Goal: Contribute content: Add original content to the website for others to see

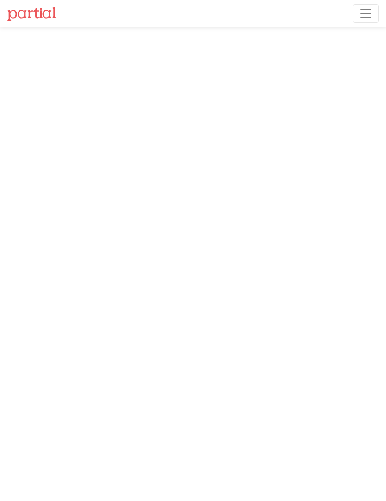
click at [370, 17] on span "Toggle navigation" at bounding box center [366, 13] width 14 height 14
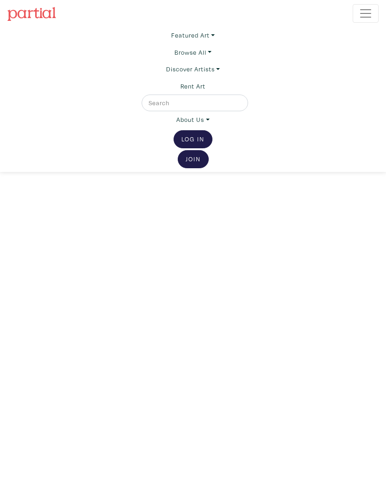
click at [201, 141] on link "Log In" at bounding box center [193, 139] width 39 height 18
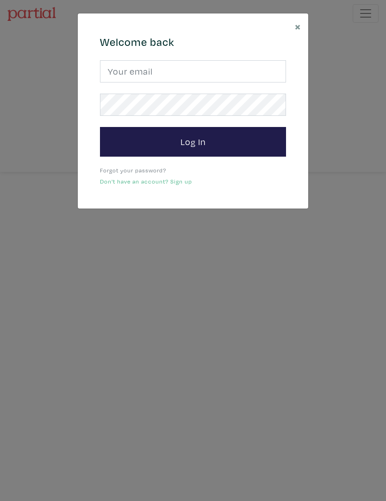
click at [202, 140] on button "Log In" at bounding box center [193, 142] width 186 height 30
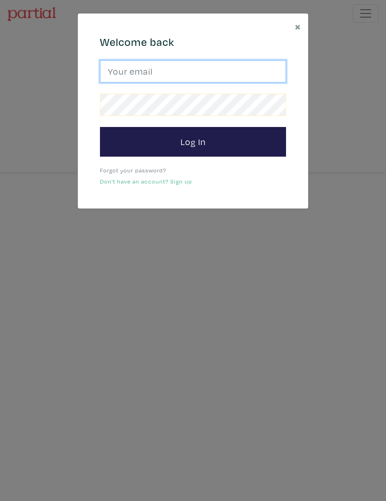
click at [245, 72] on input "email" at bounding box center [193, 71] width 186 height 22
type input "mclean706@gmail.com"
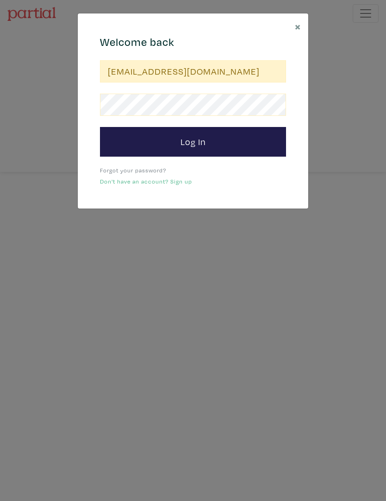
click at [193, 141] on button "Log In" at bounding box center [193, 142] width 186 height 30
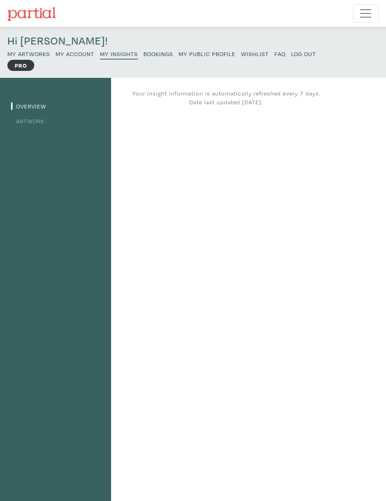
click at [34, 56] on small "My Artworks" at bounding box center [28, 53] width 43 height 7
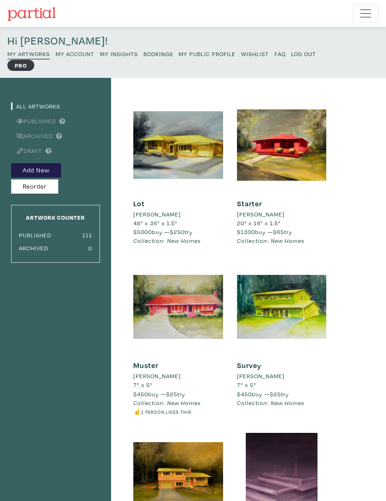
click at [37, 172] on button "Add New" at bounding box center [36, 170] width 50 height 14
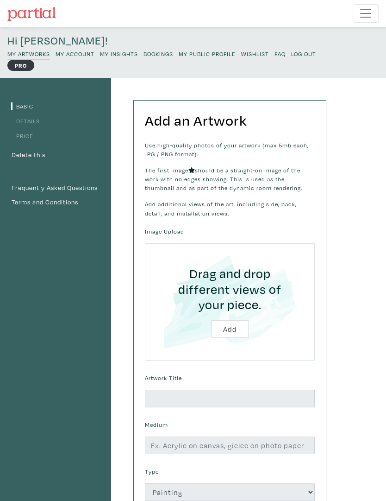
click at [235, 328] on input "file" at bounding box center [230, 302] width 147 height 94
type input "C:\fakepath\IMG_1088_Original.jpeg"
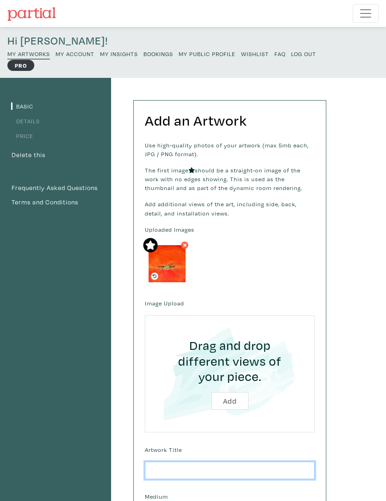
click at [210, 466] on input "text" at bounding box center [230, 470] width 170 height 18
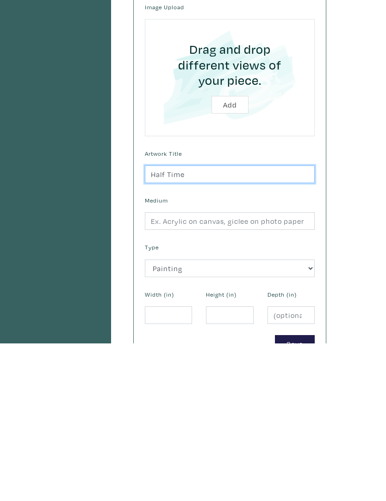
type input "Half Time"
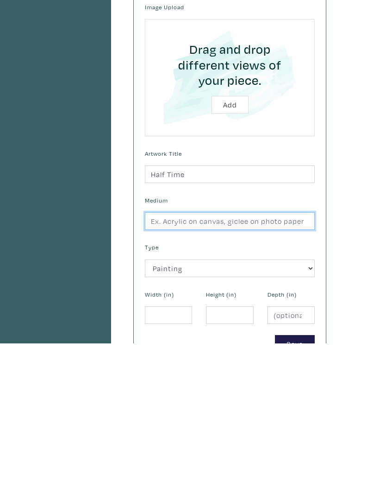
click at [281, 370] on input "text" at bounding box center [230, 379] width 170 height 18
type input "Oil on canvas"
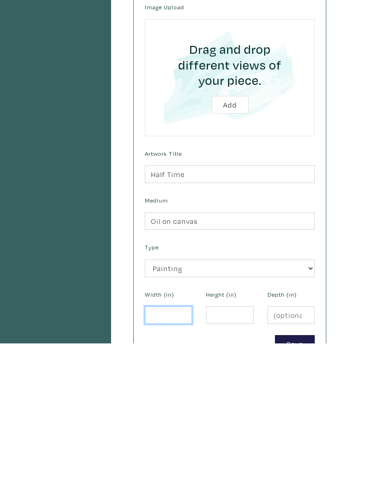
click at [178, 464] on input "number" at bounding box center [168, 473] width 47 height 18
type input "20"
click at [227, 464] on input "number" at bounding box center [229, 473] width 47 height 18
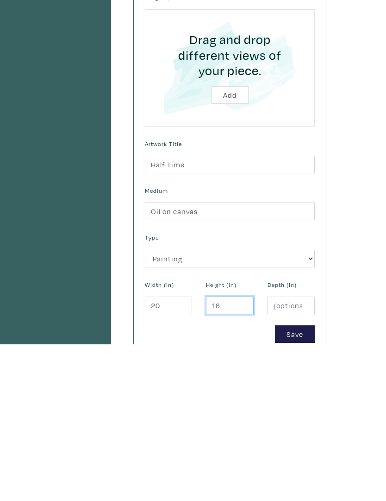
type input "16"
click at [300, 482] on button "Save" at bounding box center [295, 491] width 40 height 18
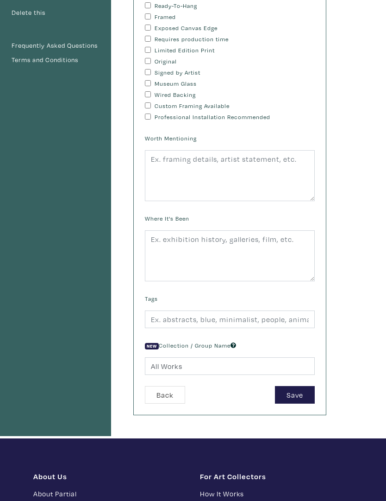
scroll to position [142, 0]
click at [294, 393] on button "Save" at bounding box center [295, 395] width 40 height 18
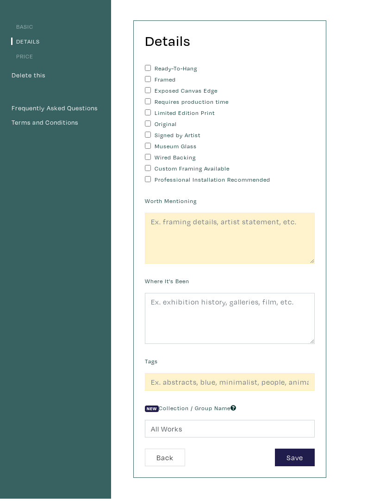
scroll to position [0, 0]
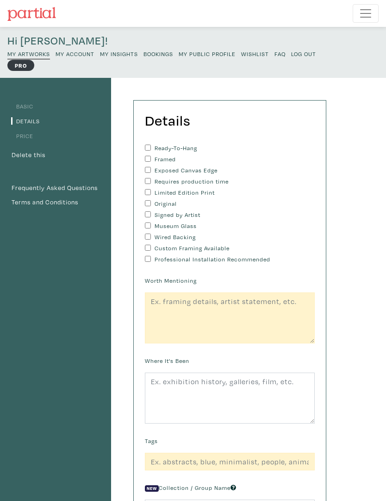
click at [151, 147] on input "Ready-To-Hang" at bounding box center [148, 148] width 6 height 6
checkbox input "true"
click at [151, 169] on input "Exposed Canvas Edge" at bounding box center [148, 170] width 6 height 6
checkbox input "true"
click at [145, 202] on input "Original" at bounding box center [148, 203] width 6 height 6
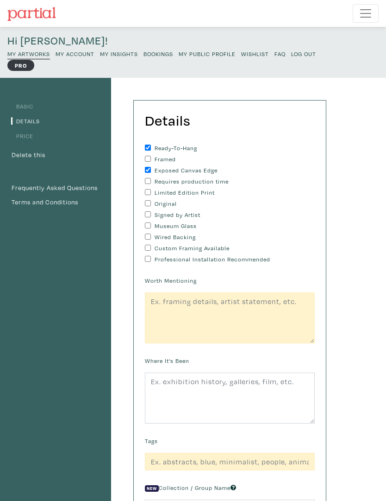
checkbox input "true"
click at [147, 212] on input "Signed by Artist" at bounding box center [148, 214] width 6 height 6
checkbox input "true"
click at [148, 239] on input "Wired Backing" at bounding box center [148, 236] width 6 height 6
checkbox input "true"
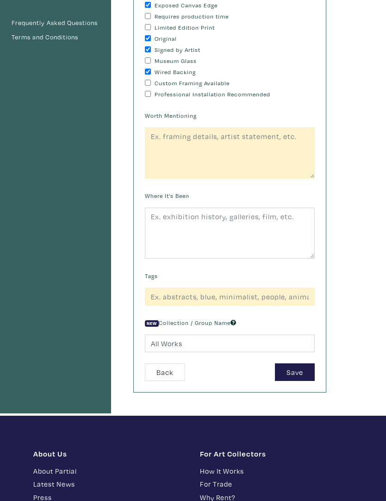
scroll to position [165, 0]
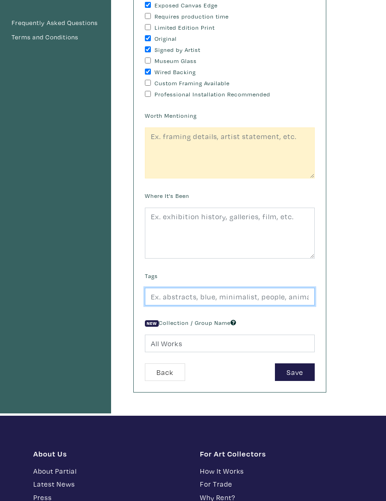
click at [287, 298] on input "text" at bounding box center [230, 297] width 170 height 18
type input "Oil"
click at [295, 369] on button "Save" at bounding box center [295, 372] width 40 height 18
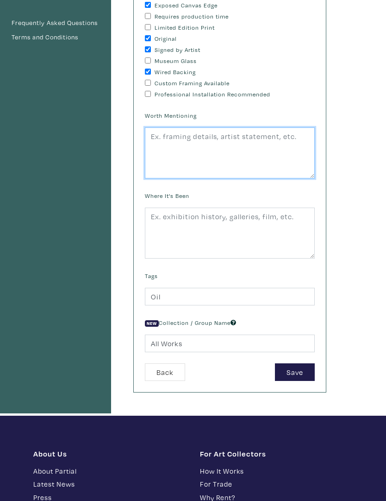
click at [285, 138] on textarea at bounding box center [230, 152] width 170 height 51
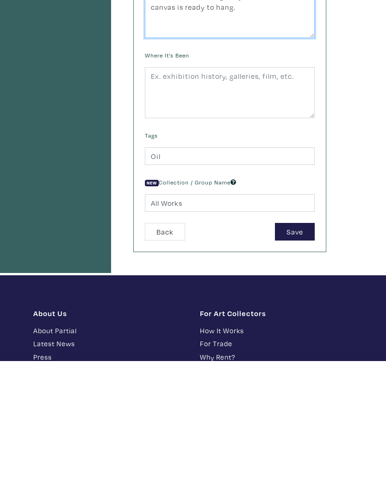
type textarea "Mounted on a solid gallery stretcher this canvas is ready to hang."
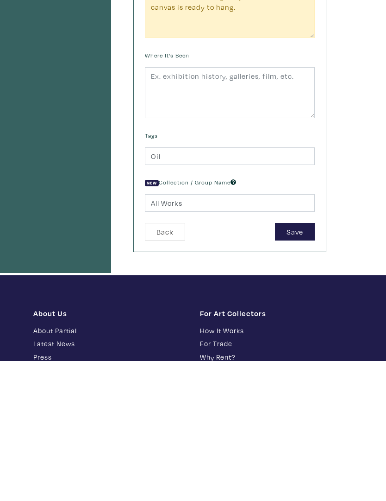
click at [294, 363] on button "Save" at bounding box center [295, 372] width 40 height 18
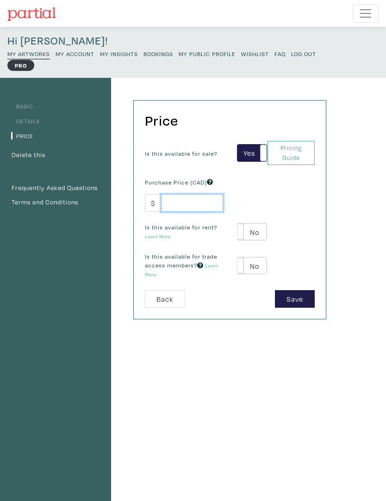
click at [201, 199] on input "number" at bounding box center [192, 203] width 62 height 18
type input "1400"
click at [259, 229] on label "No" at bounding box center [253, 231] width 30 height 17
type input "70"
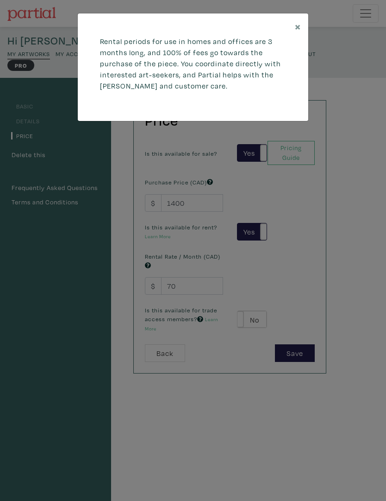
click at [301, 29] on span "×" at bounding box center [298, 26] width 6 height 14
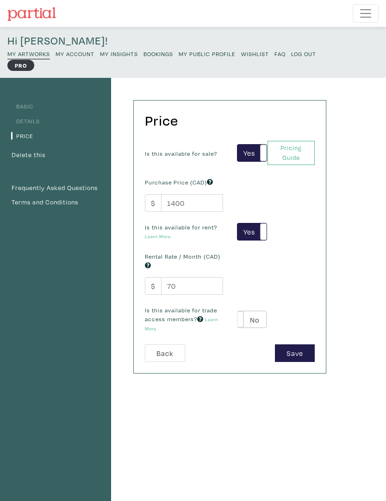
click at [254, 320] on label "No" at bounding box center [253, 319] width 30 height 17
type input "84"
type input "252"
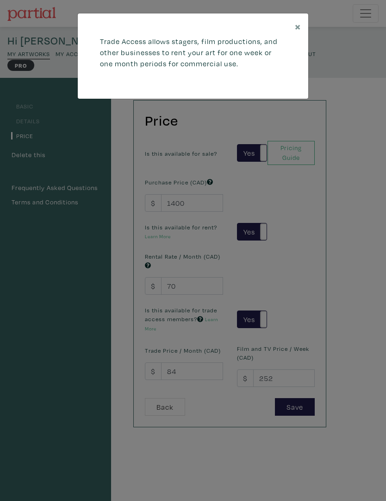
click at [305, 33] on button "×" at bounding box center [298, 26] width 21 height 26
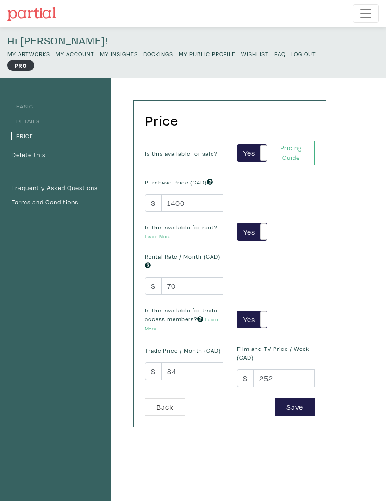
click at [300, 405] on button "Save" at bounding box center [295, 407] width 40 height 18
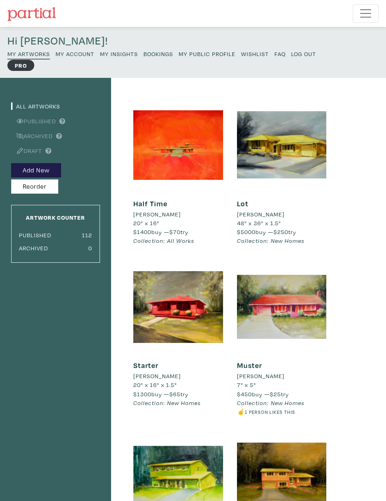
click at [314, 374] on div "[PERSON_NAME]" at bounding box center [282, 376] width 90 height 9
click at [170, 138] on div at bounding box center [178, 145] width 90 height 90
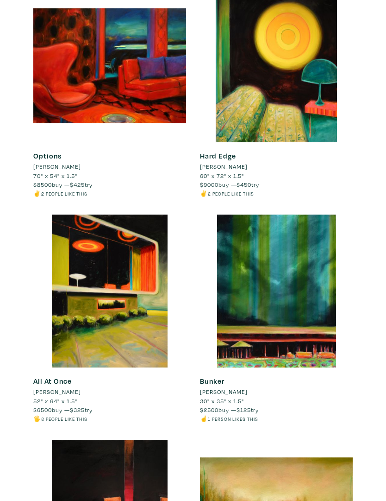
scroll to position [9400, 0]
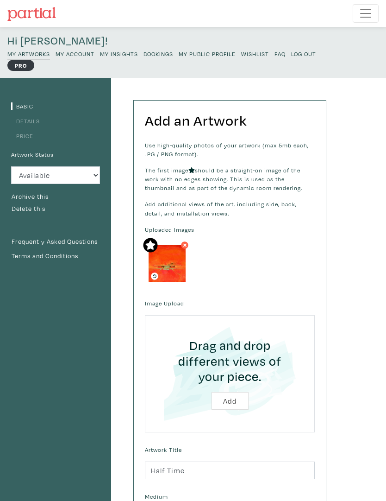
click at [204, 52] on small "My Public Profile" at bounding box center [207, 53] width 57 height 7
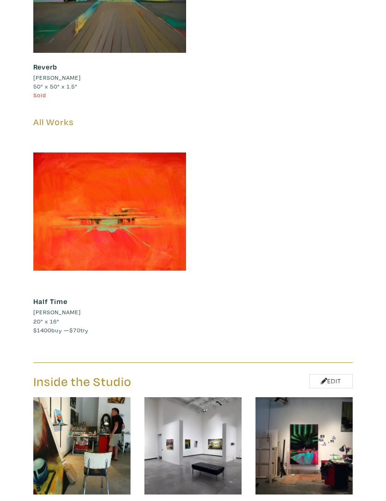
scroll to position [13074, 0]
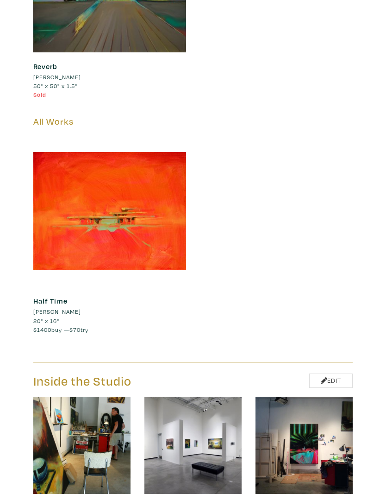
click at [107, 178] on div at bounding box center [109, 210] width 153 height 153
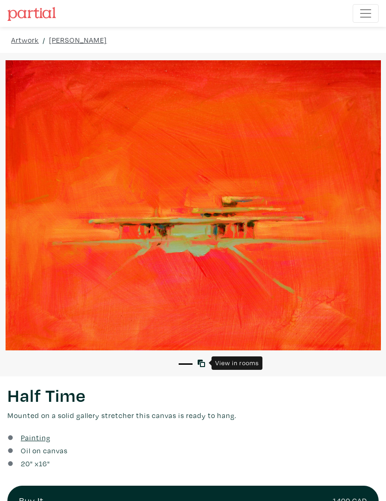
click at [198, 368] on link at bounding box center [203, 363] width 11 height 11
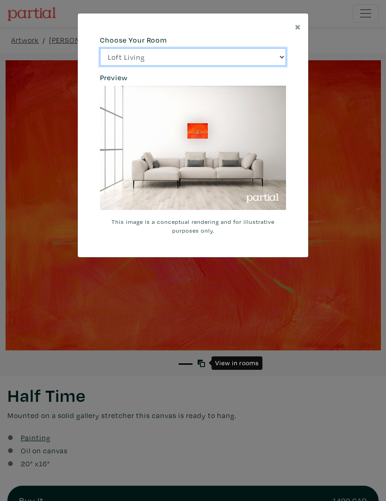
click at [283, 57] on select "Loft Living Bright Bedroom City Office Gallery Space Modern Lounge" at bounding box center [193, 57] width 186 height 18
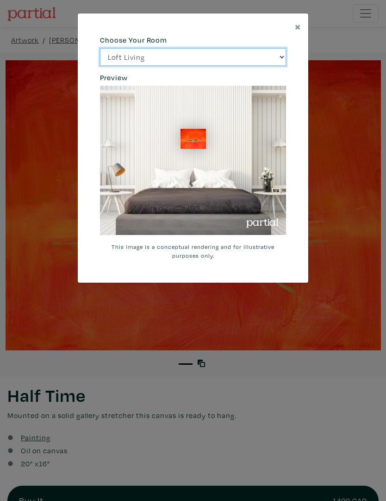
click at [284, 59] on select "Loft Living Bright Bedroom City Office Gallery Space Modern Lounge" at bounding box center [193, 57] width 186 height 18
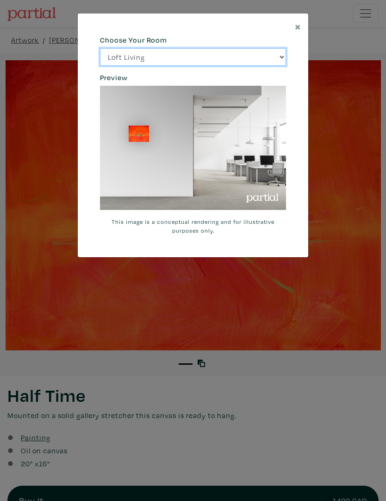
click at [285, 53] on select "Loft Living Bright Bedroom City Office Gallery Space Modern Lounge" at bounding box center [193, 57] width 186 height 18
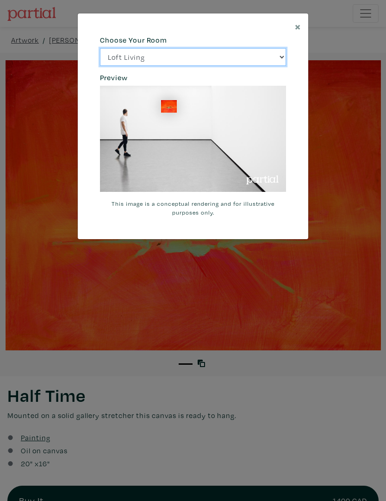
click at [285, 57] on select "Loft Living Bright Bedroom City Office Gallery Space Modern Lounge" at bounding box center [193, 57] width 186 height 18
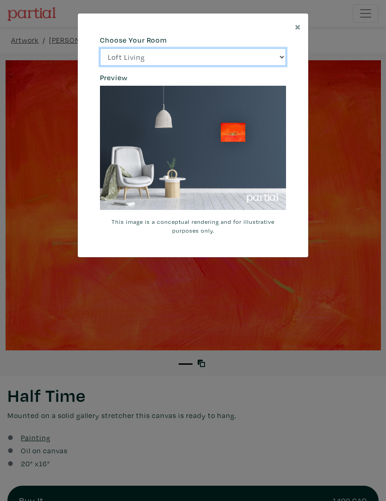
click at [285, 60] on select "Loft Living Bright Bedroom City Office Gallery Space Modern Lounge" at bounding box center [193, 57] width 186 height 18
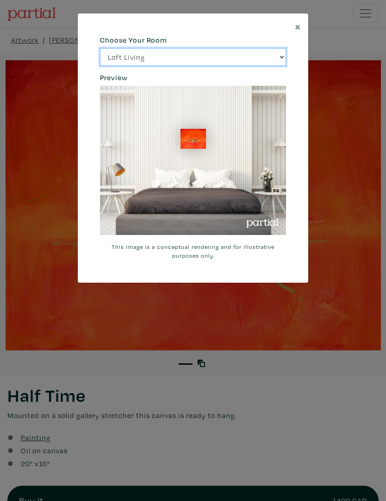
click at [286, 62] on select "Loft Living Bright Bedroom City Office Gallery Space Modern Lounge" at bounding box center [193, 57] width 186 height 18
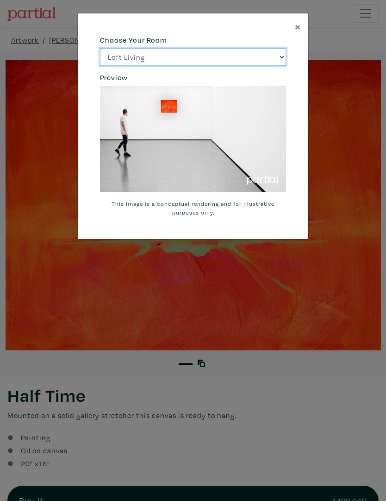
click at [286, 57] on select "Loft Living Bright Bedroom City Office Gallery Space Modern Lounge" at bounding box center [193, 57] width 186 height 18
select select "/thumb/phpThumb.php?src=https%3A%2F%[DOMAIN_NAME]%2Fprojects%2Frendering%2Fimag…"
